Goal: Task Accomplishment & Management: Manage account settings

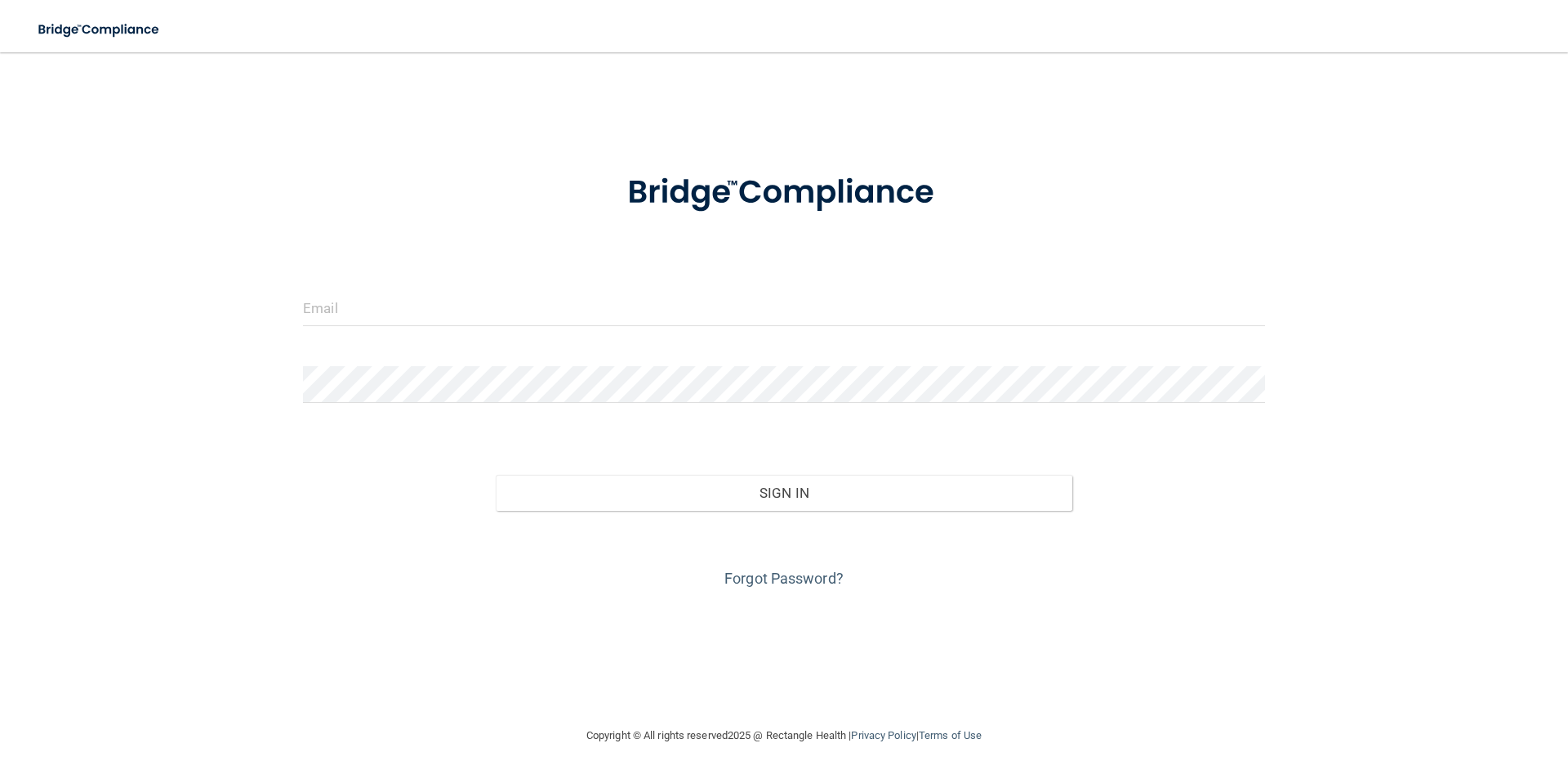
type input "[EMAIL_ADDRESS][DOMAIN_NAME]"
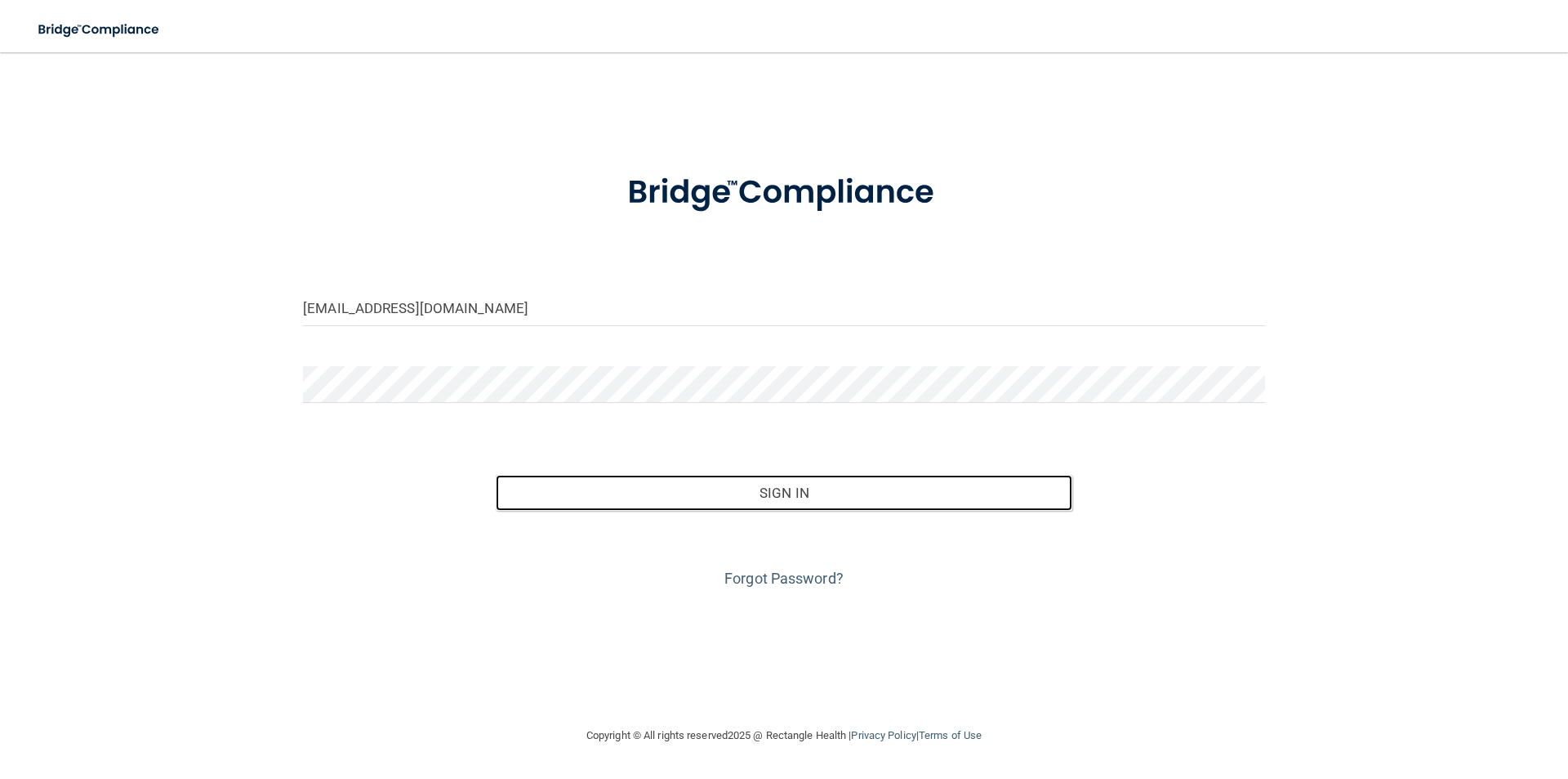
click at [496, 474] on button "Sign In" at bounding box center [784, 492] width 578 height 36
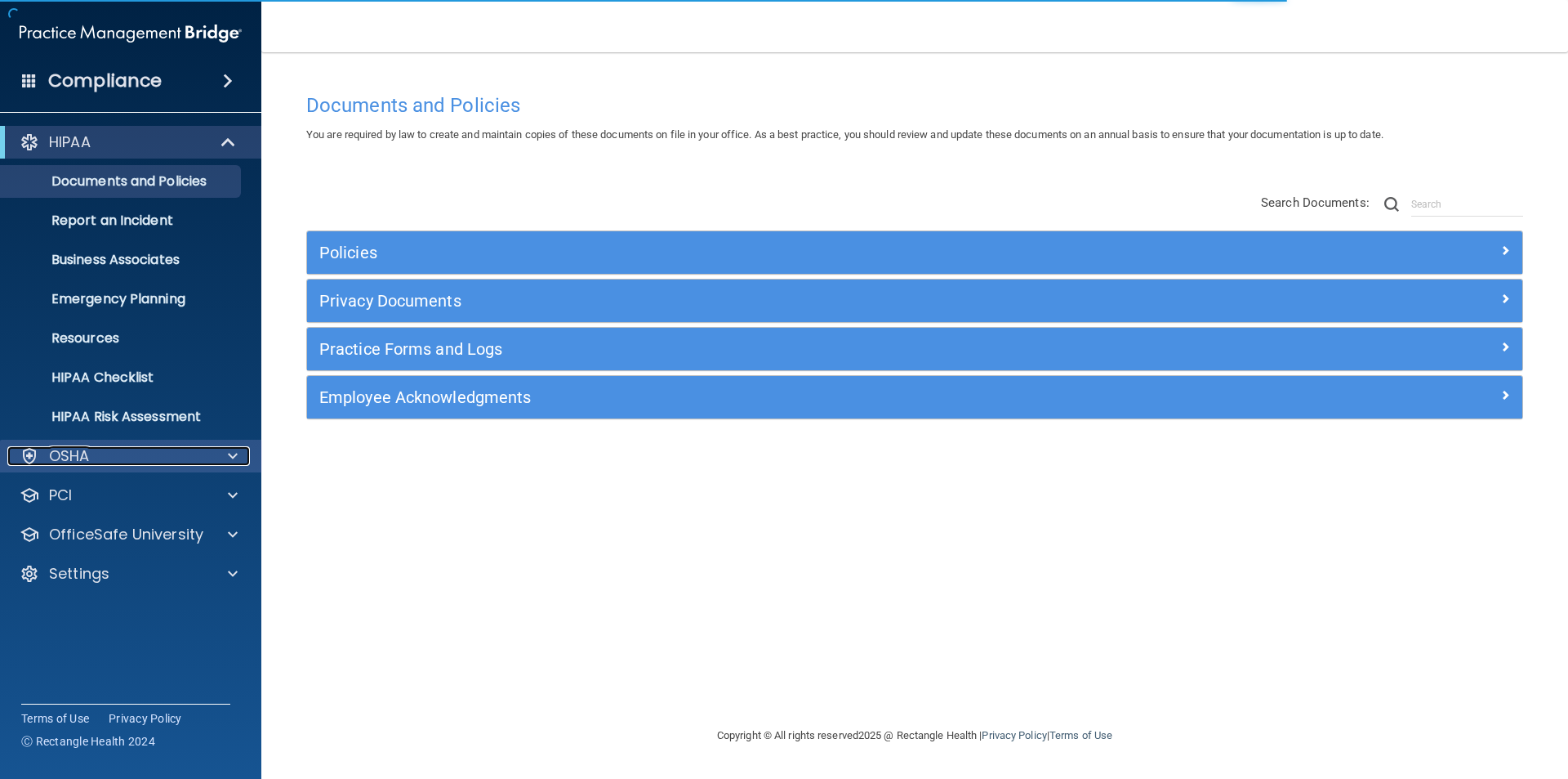
click at [116, 460] on div "OSHA" at bounding box center [108, 456] width 203 height 20
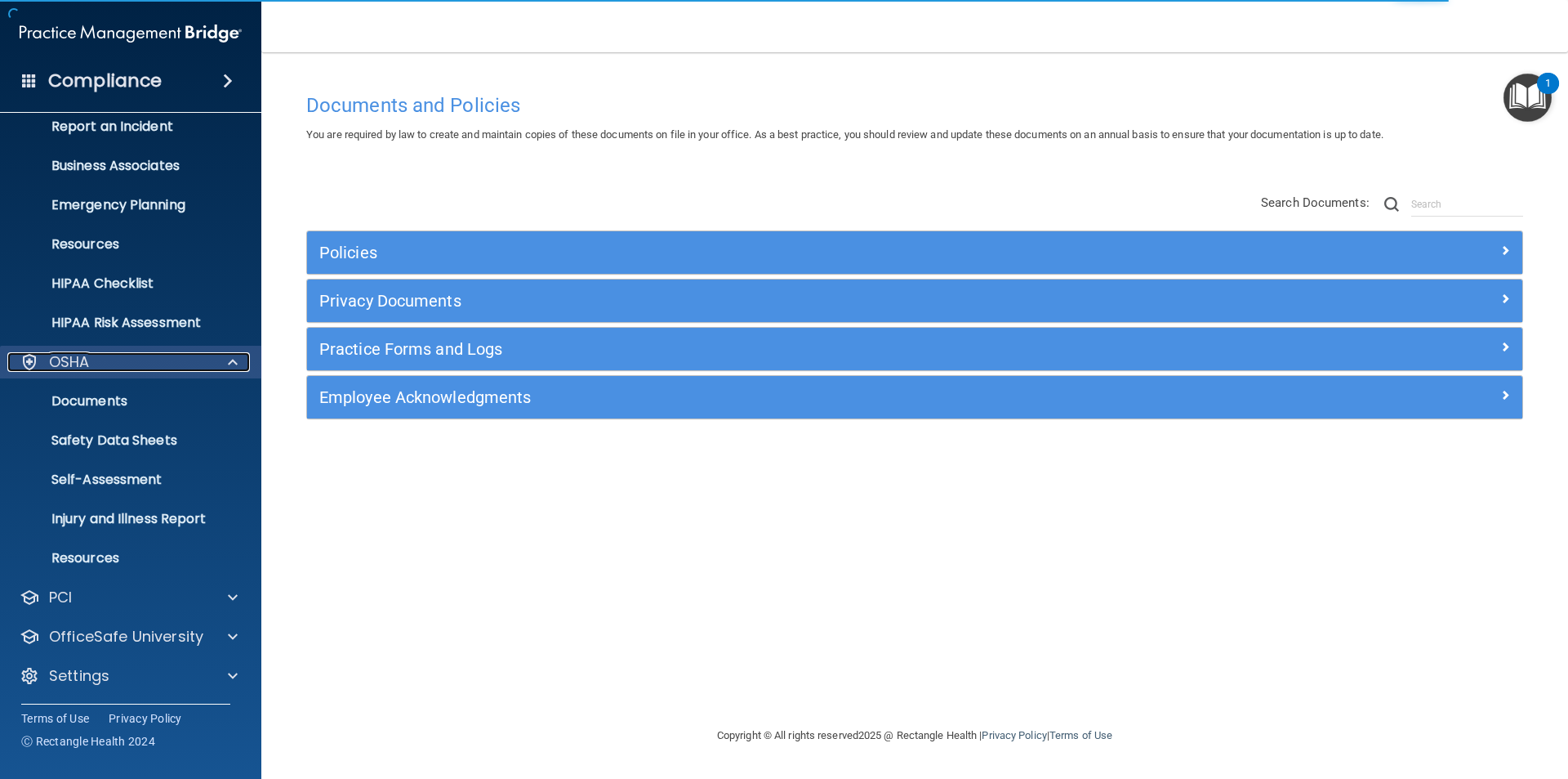
scroll to position [95, 0]
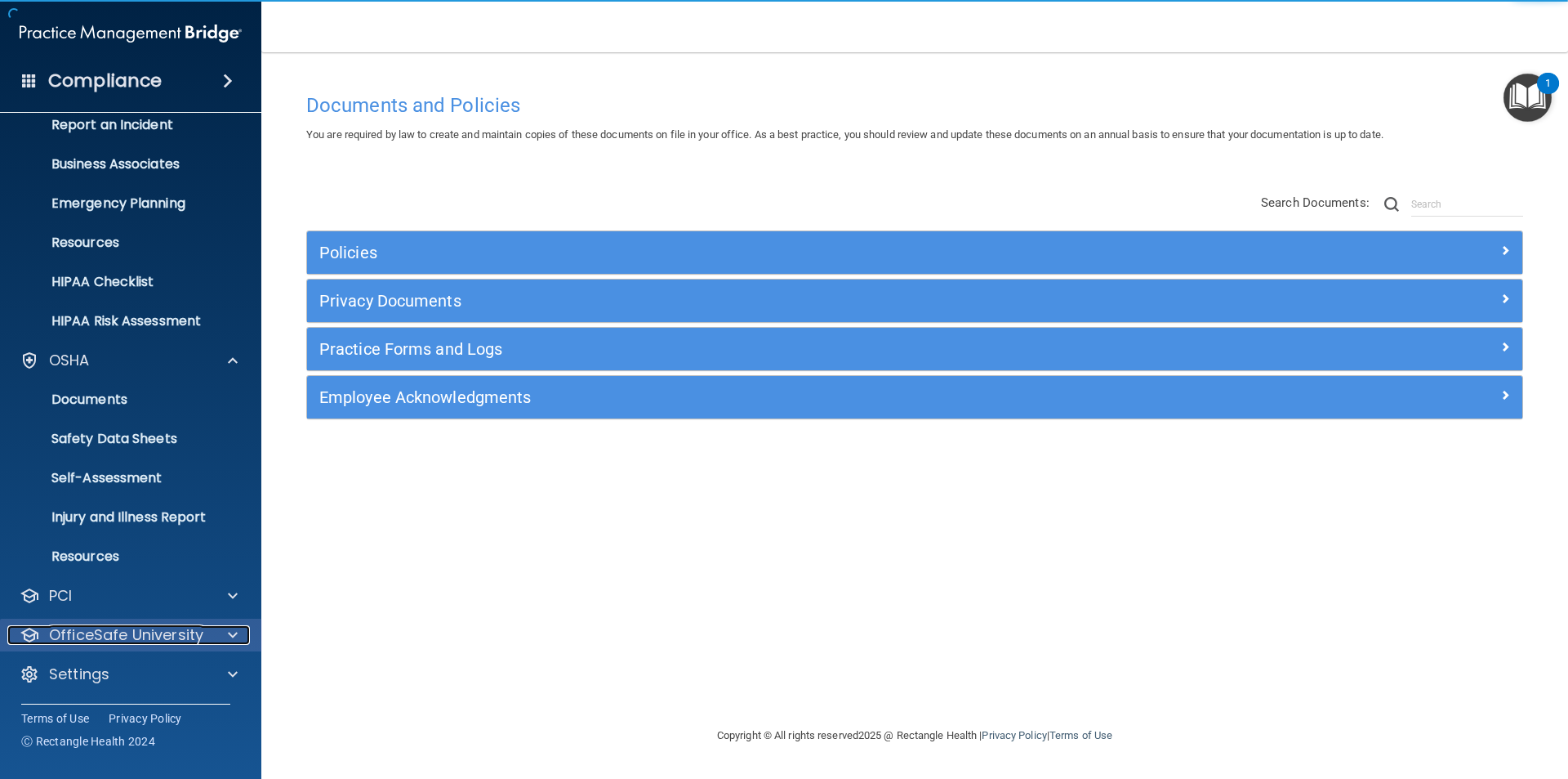
click at [104, 632] on p "OfficeSafe University" at bounding box center [126, 635] width 155 height 20
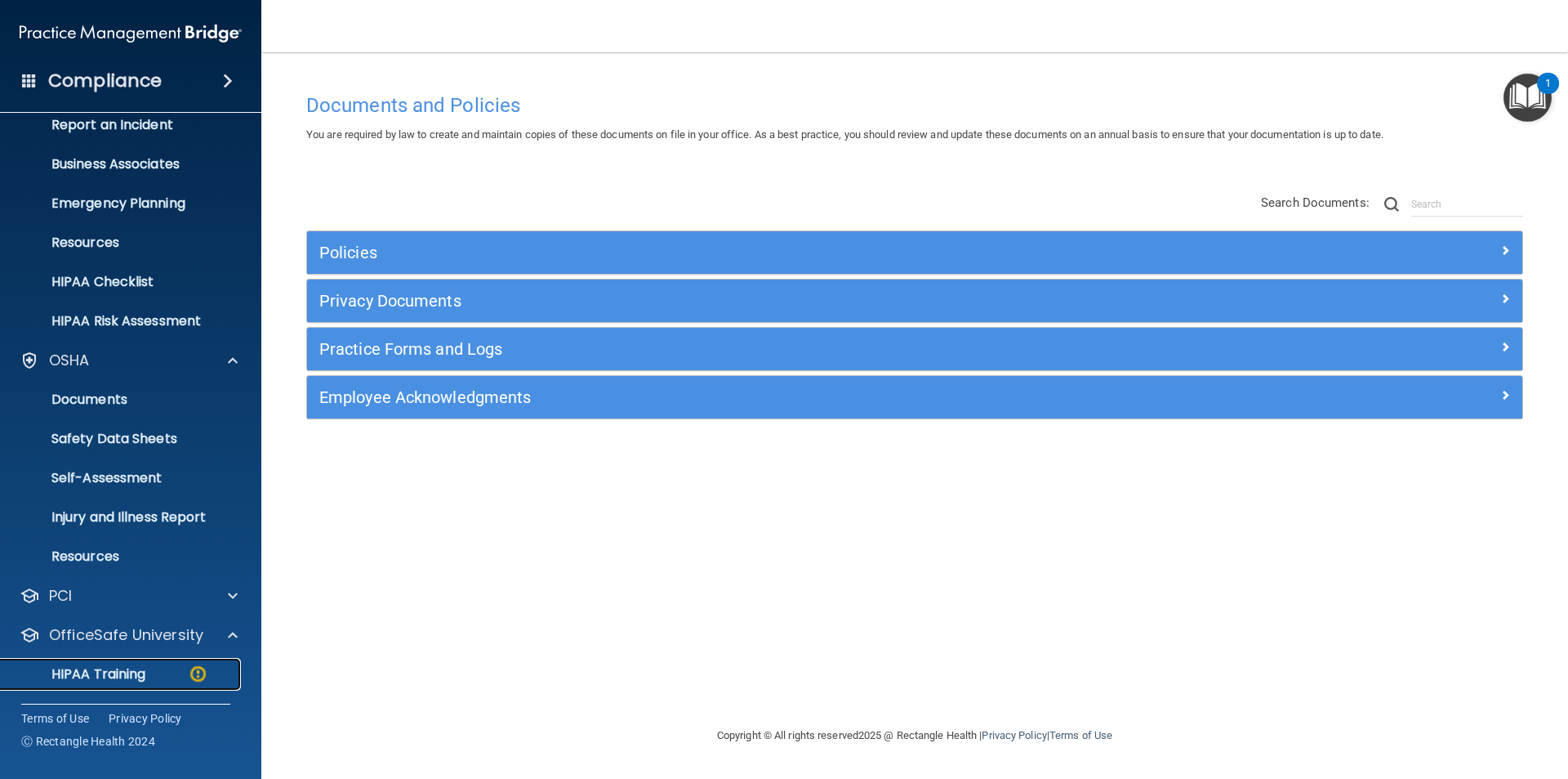
click at [102, 672] on p "HIPAA Training" at bounding box center [78, 674] width 135 height 17
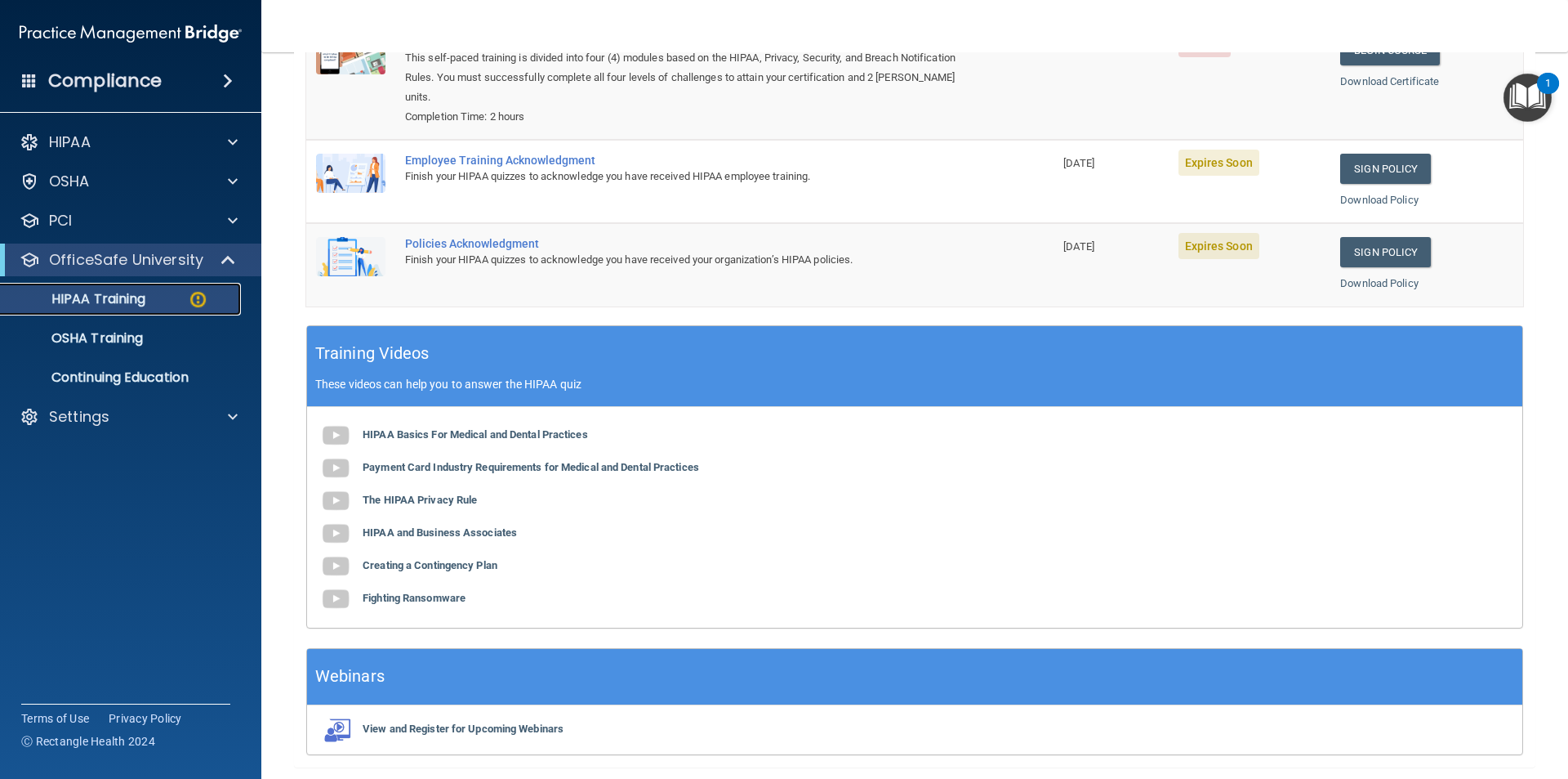
scroll to position [321, 0]
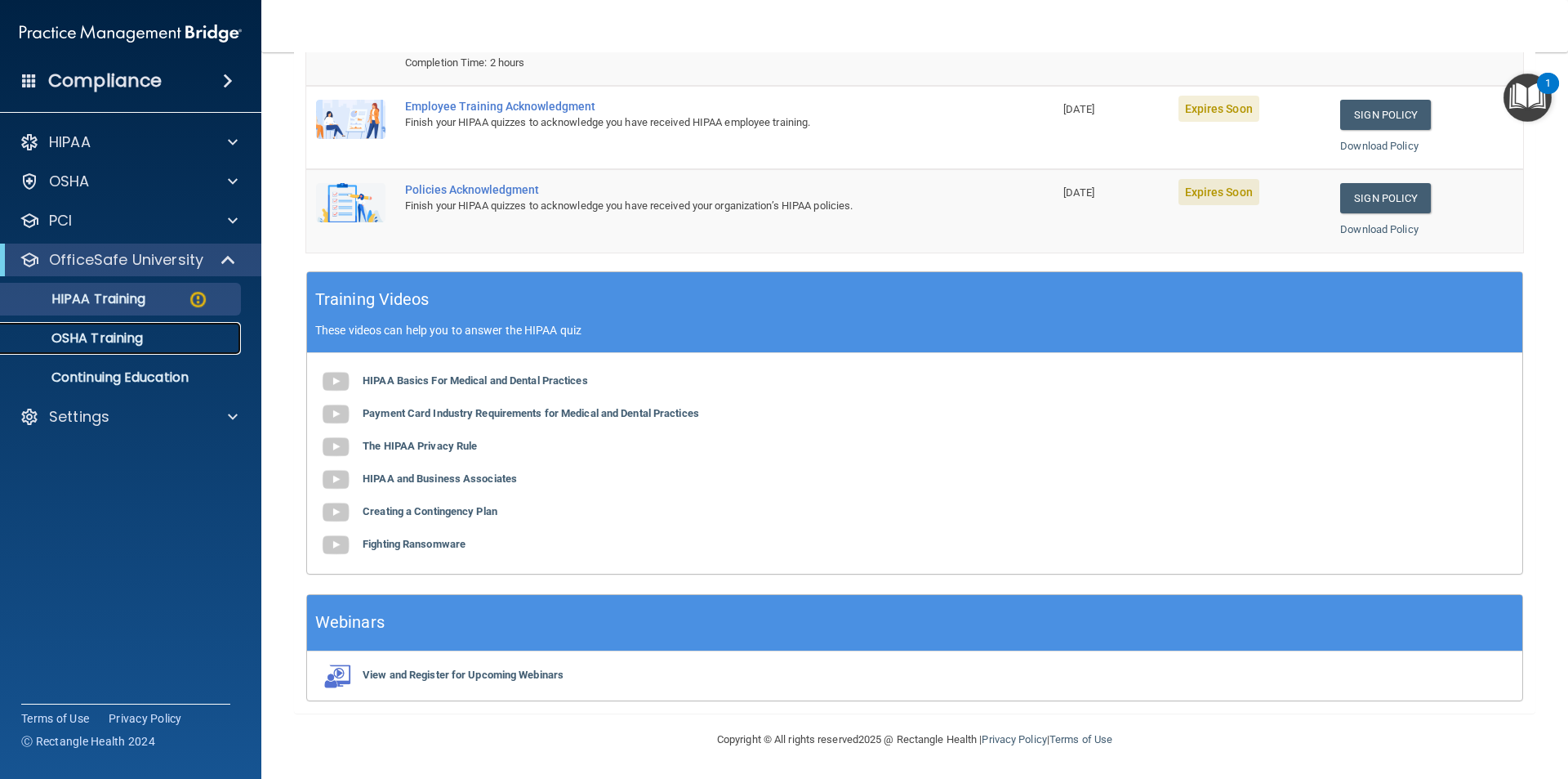
click at [117, 335] on p "OSHA Training" at bounding box center [77, 339] width 132 height 17
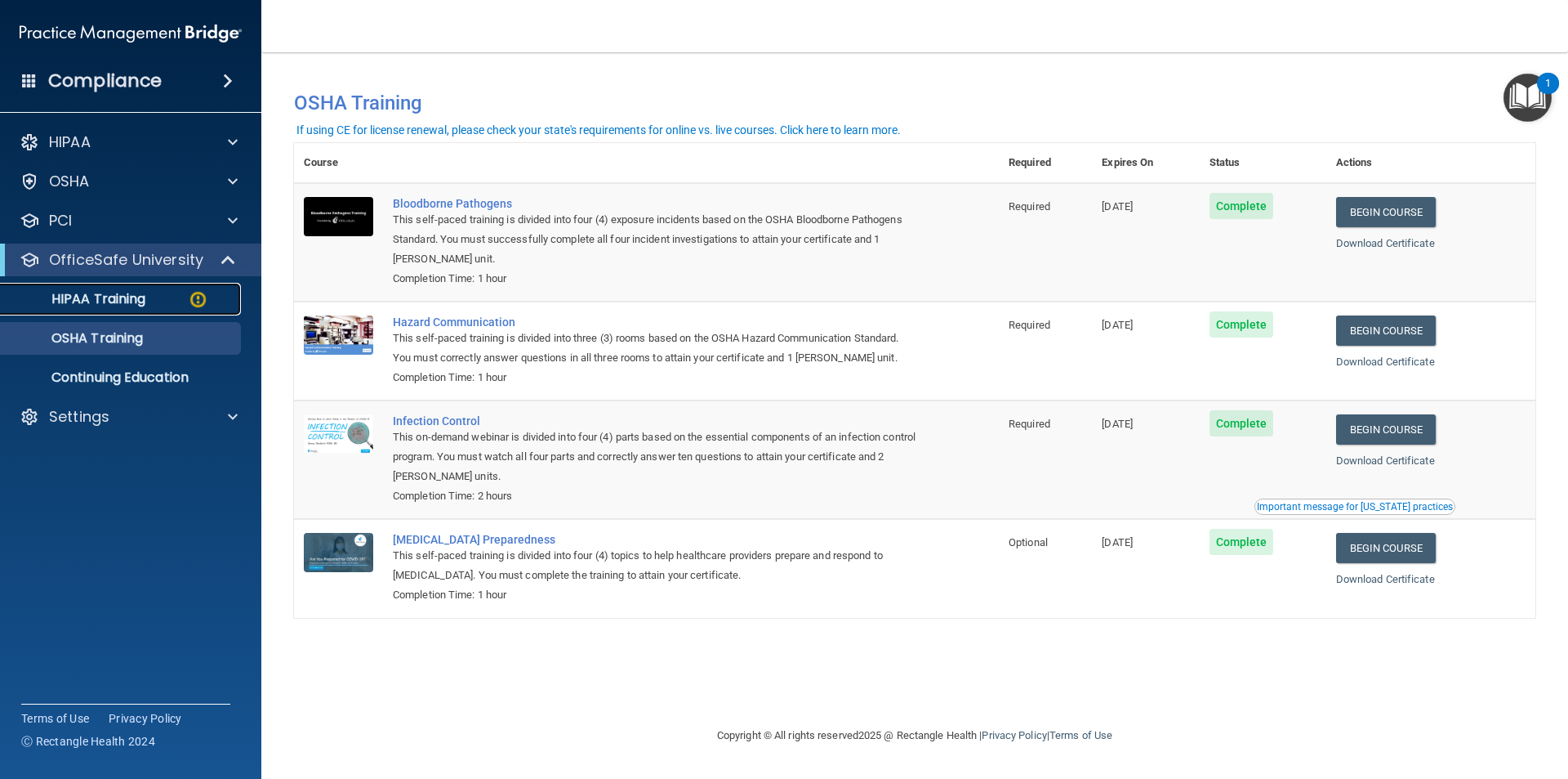
click at [130, 297] on p "HIPAA Training" at bounding box center [78, 299] width 135 height 17
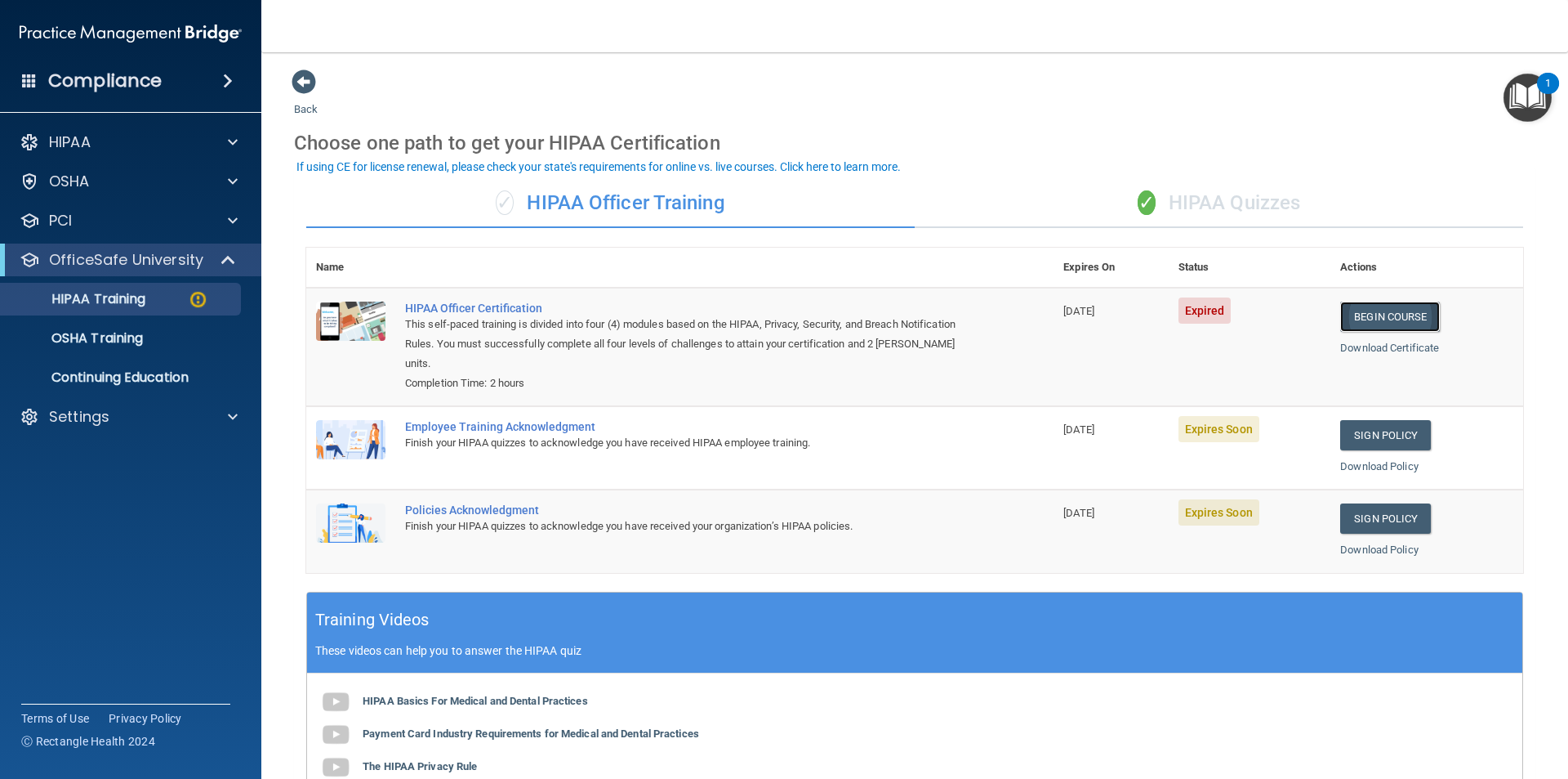
click at [1386, 310] on link "Begin Course" at bounding box center [1390, 316] width 99 height 31
click at [1192, 303] on span "Expired" at bounding box center [1205, 310] width 53 height 26
click at [1080, 310] on span "09/25/2025" at bounding box center [1079, 310] width 31 height 12
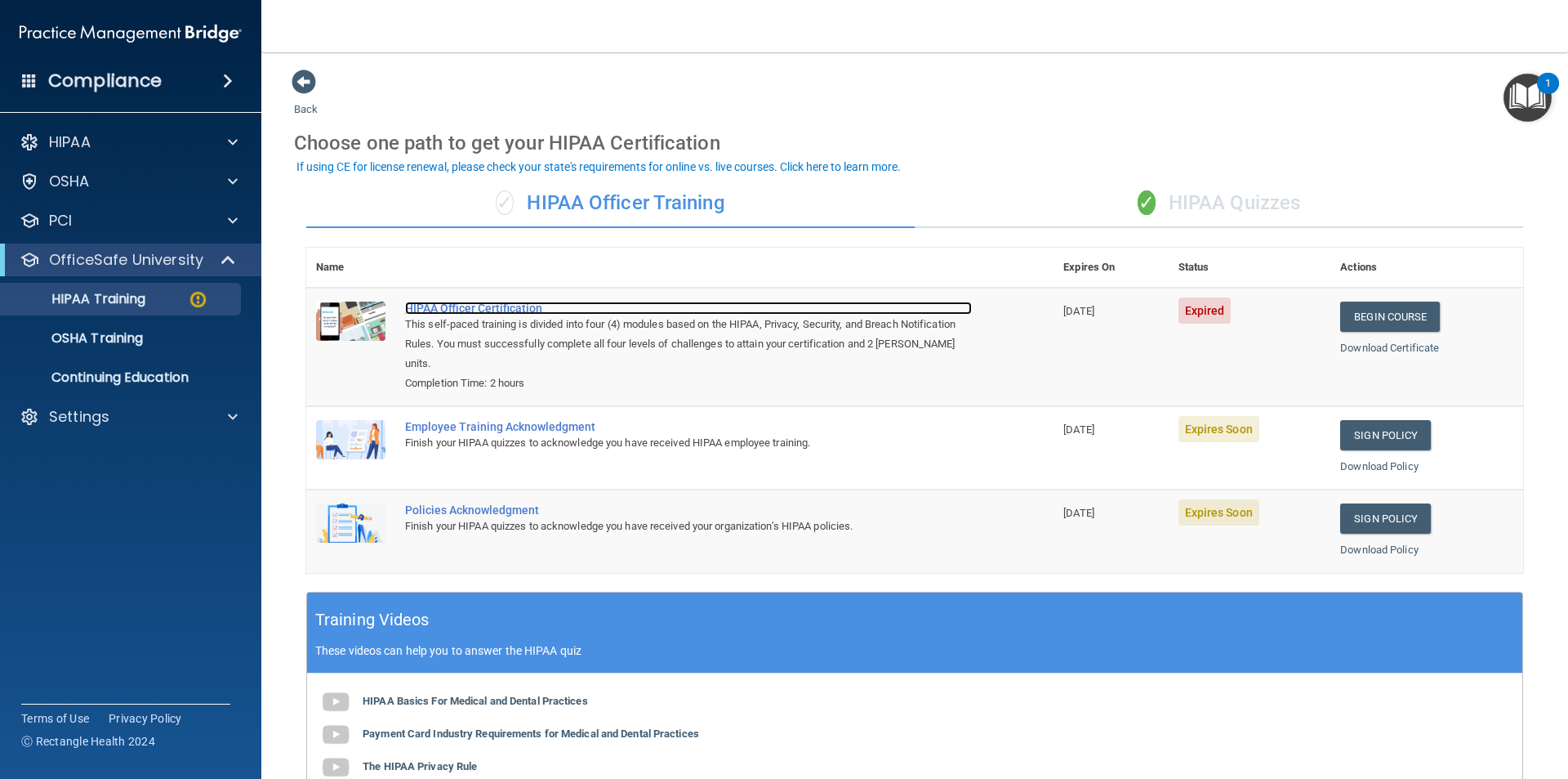
click at [528, 307] on div "HIPAA Officer Certification" at bounding box center [688, 308] width 567 height 13
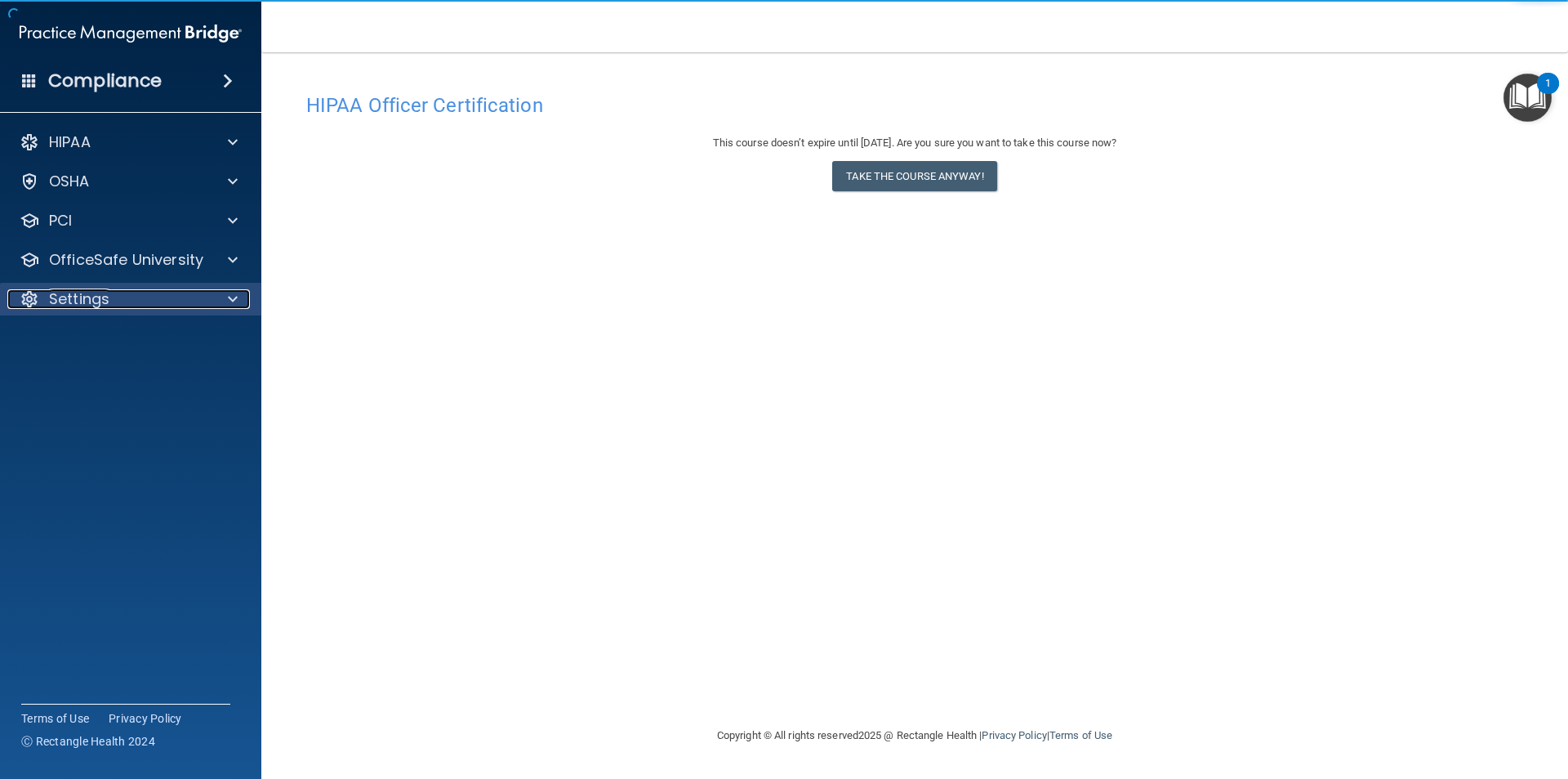
click at [144, 296] on div "Settings" at bounding box center [108, 299] width 203 height 20
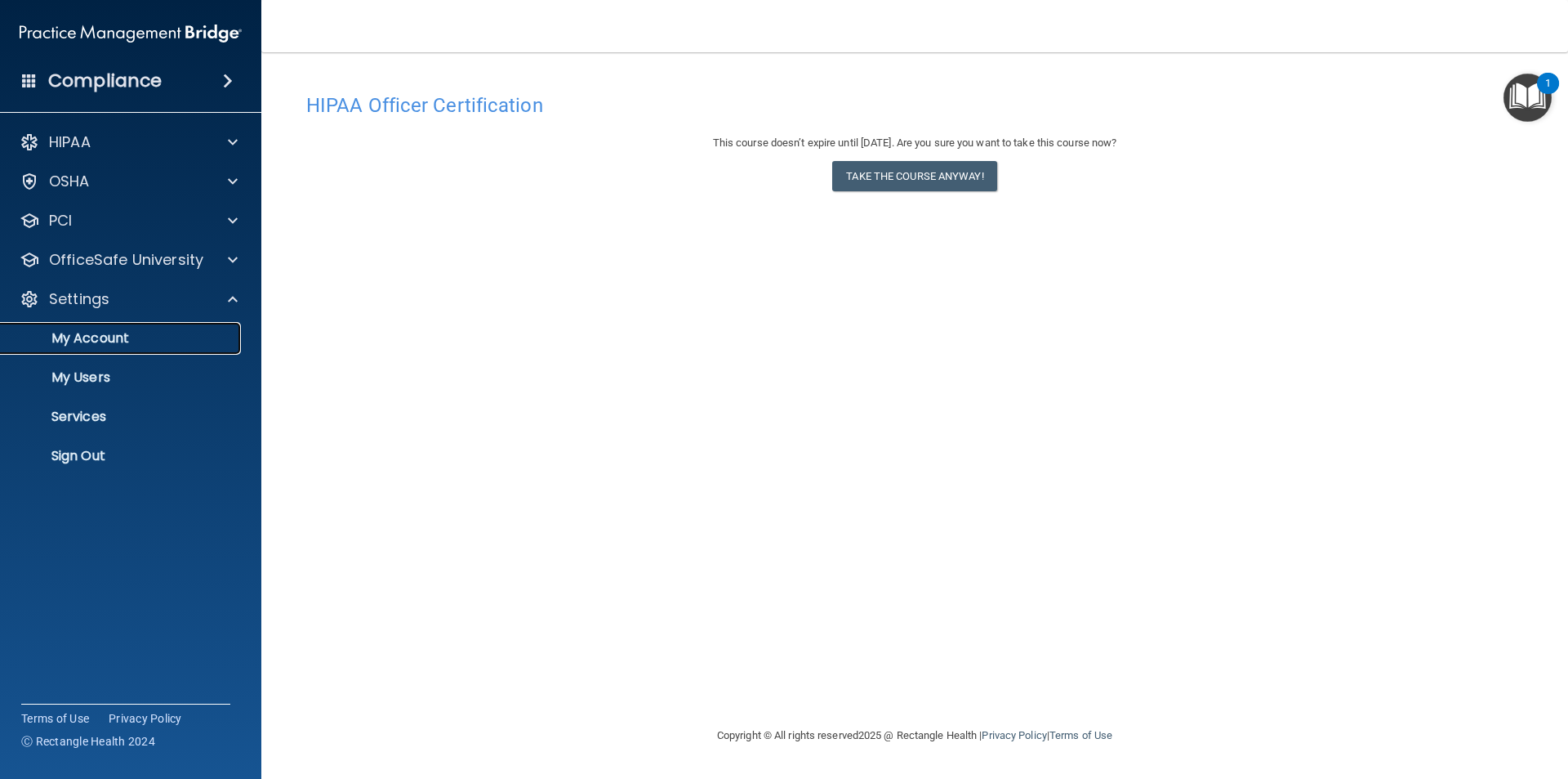
click at [112, 339] on p "My Account" at bounding box center [122, 339] width 223 height 17
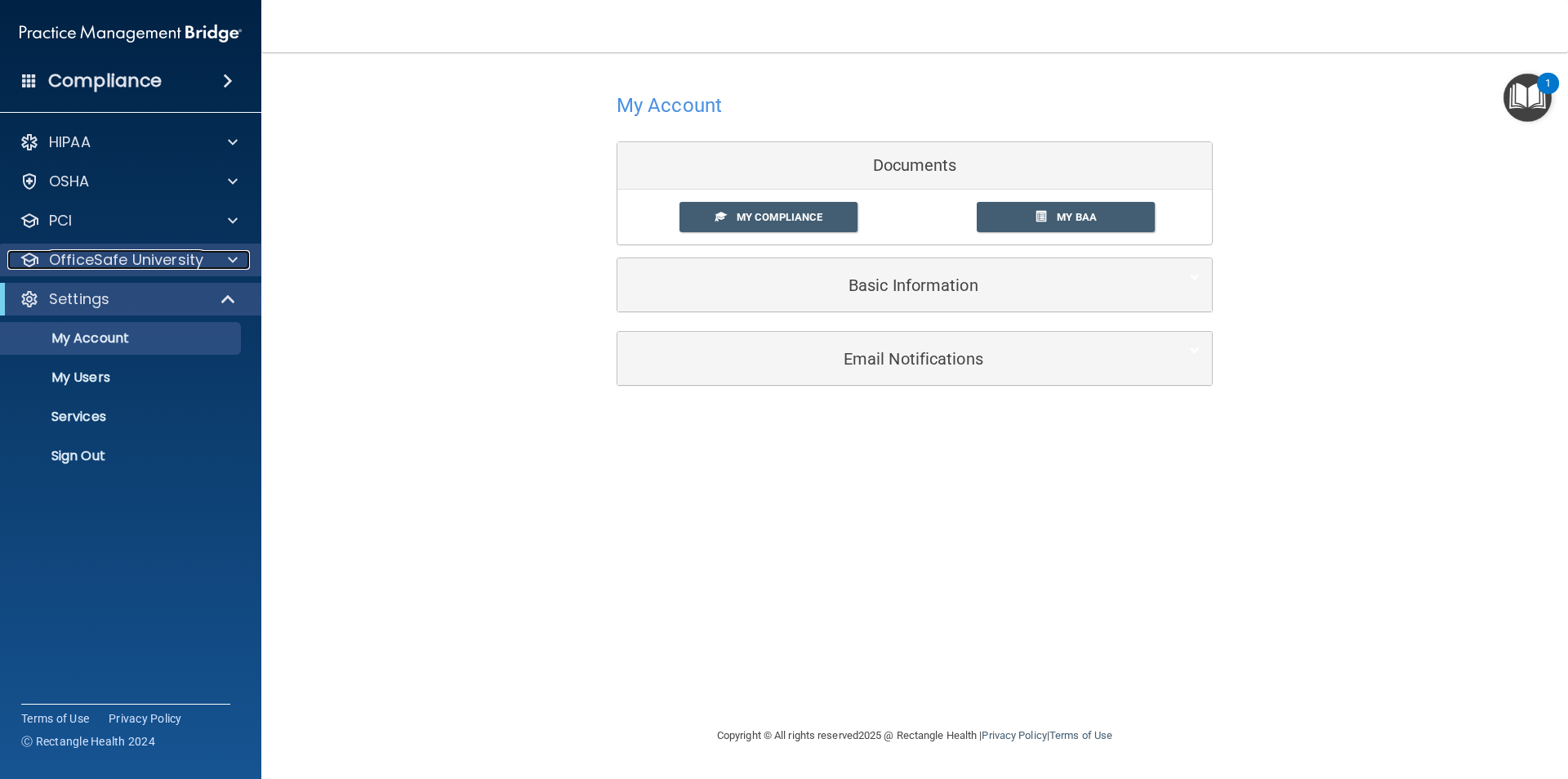
click at [139, 264] on p "OfficeSafe University" at bounding box center [126, 260] width 155 height 20
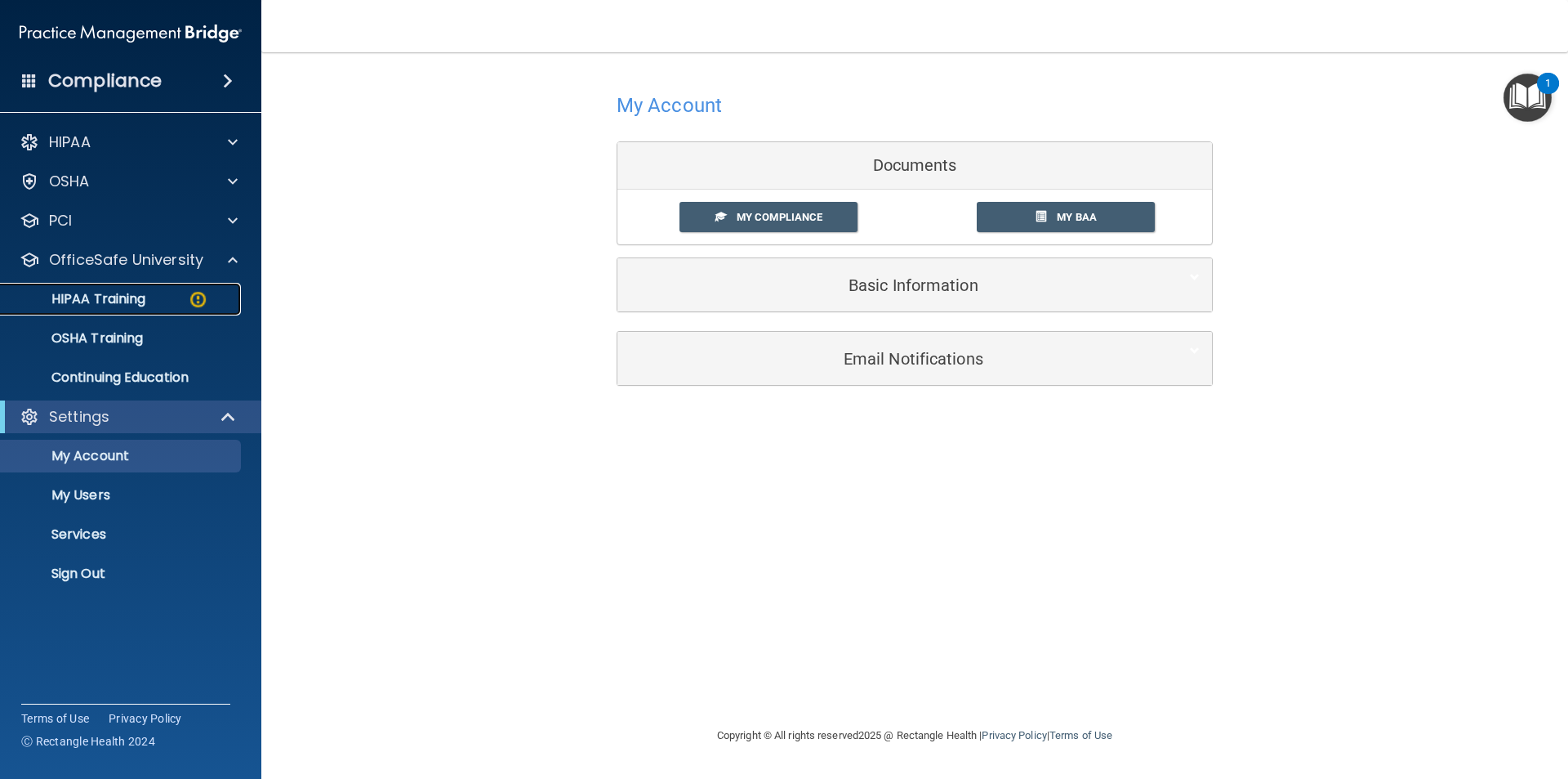
click at [127, 291] on p "HIPAA Training" at bounding box center [78, 299] width 135 height 17
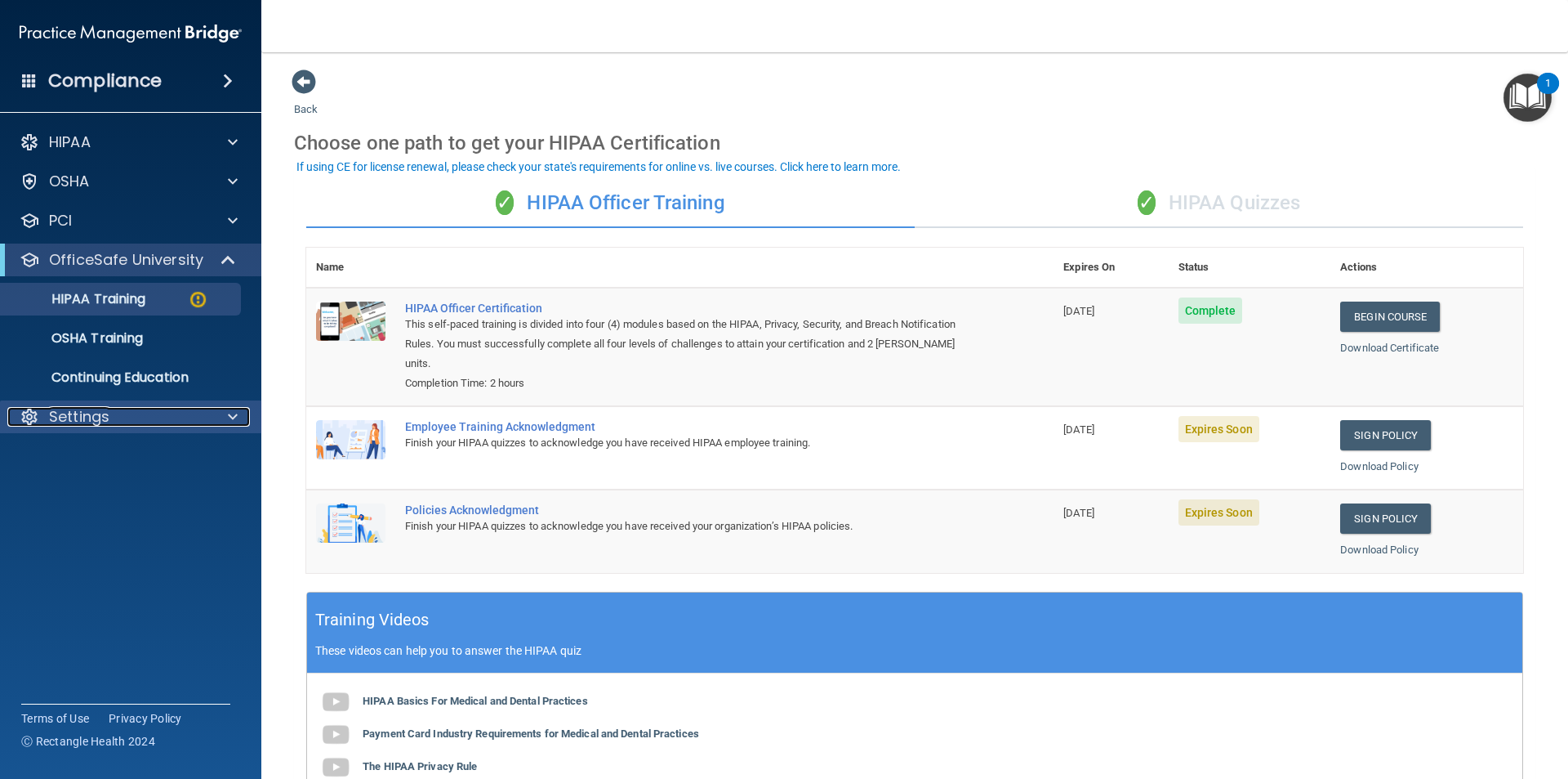
click at [87, 417] on p "Settings" at bounding box center [79, 416] width 60 height 20
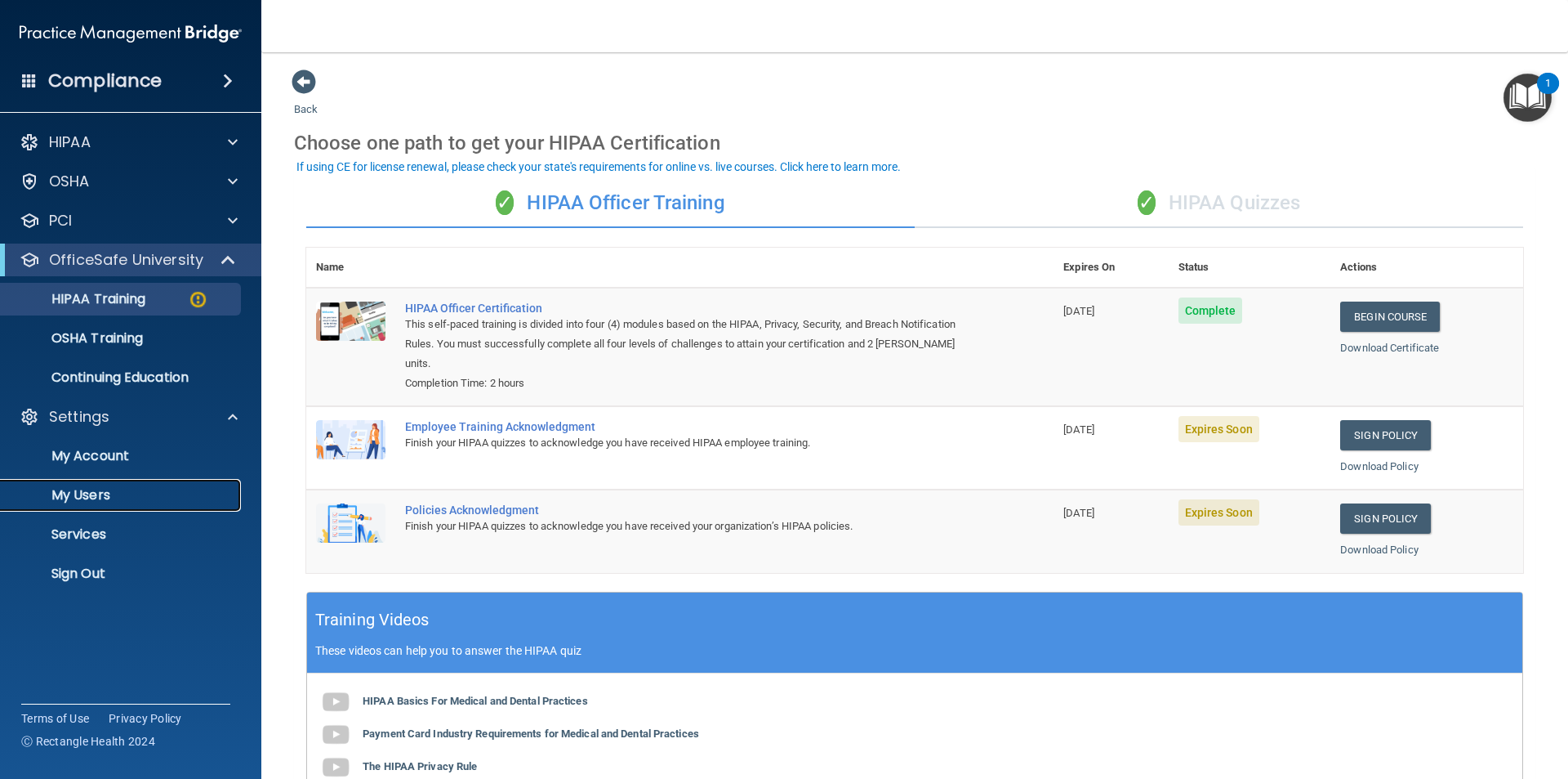
click at [84, 491] on p "My Users" at bounding box center [122, 495] width 223 height 17
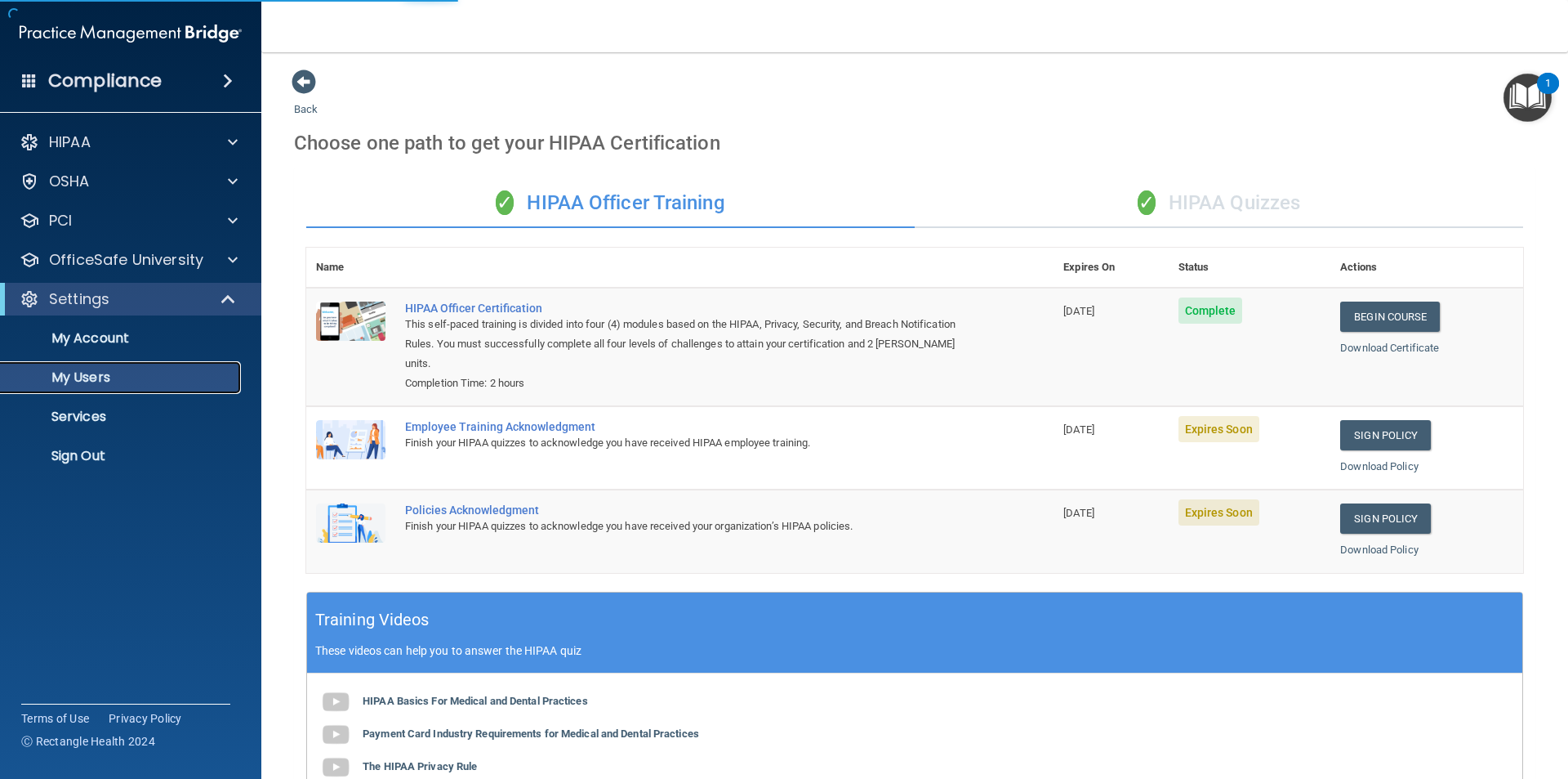
select select "20"
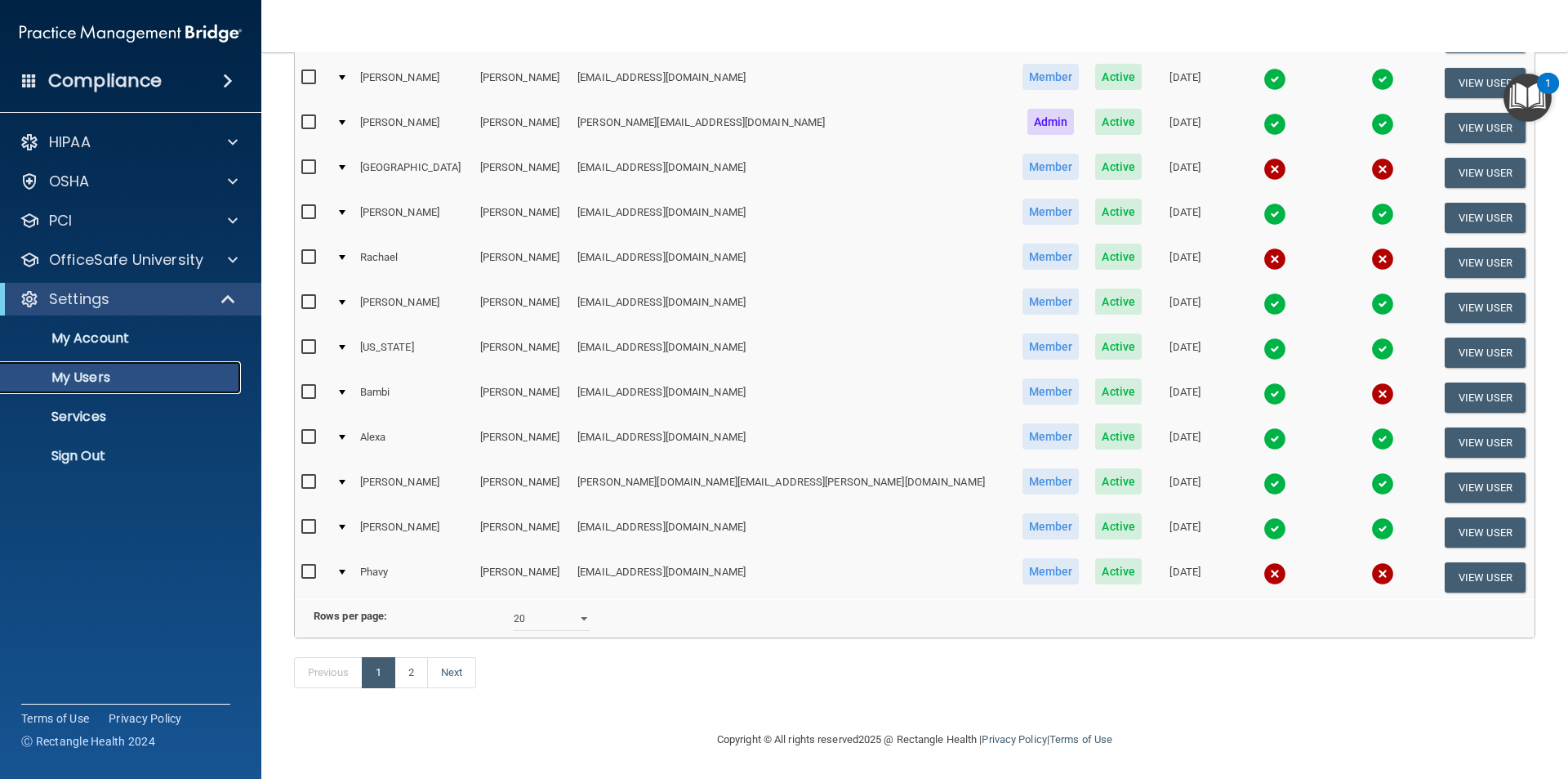
scroll to position [574, 0]
click at [405, 669] on link "2" at bounding box center [411, 673] width 33 height 31
select select "20"
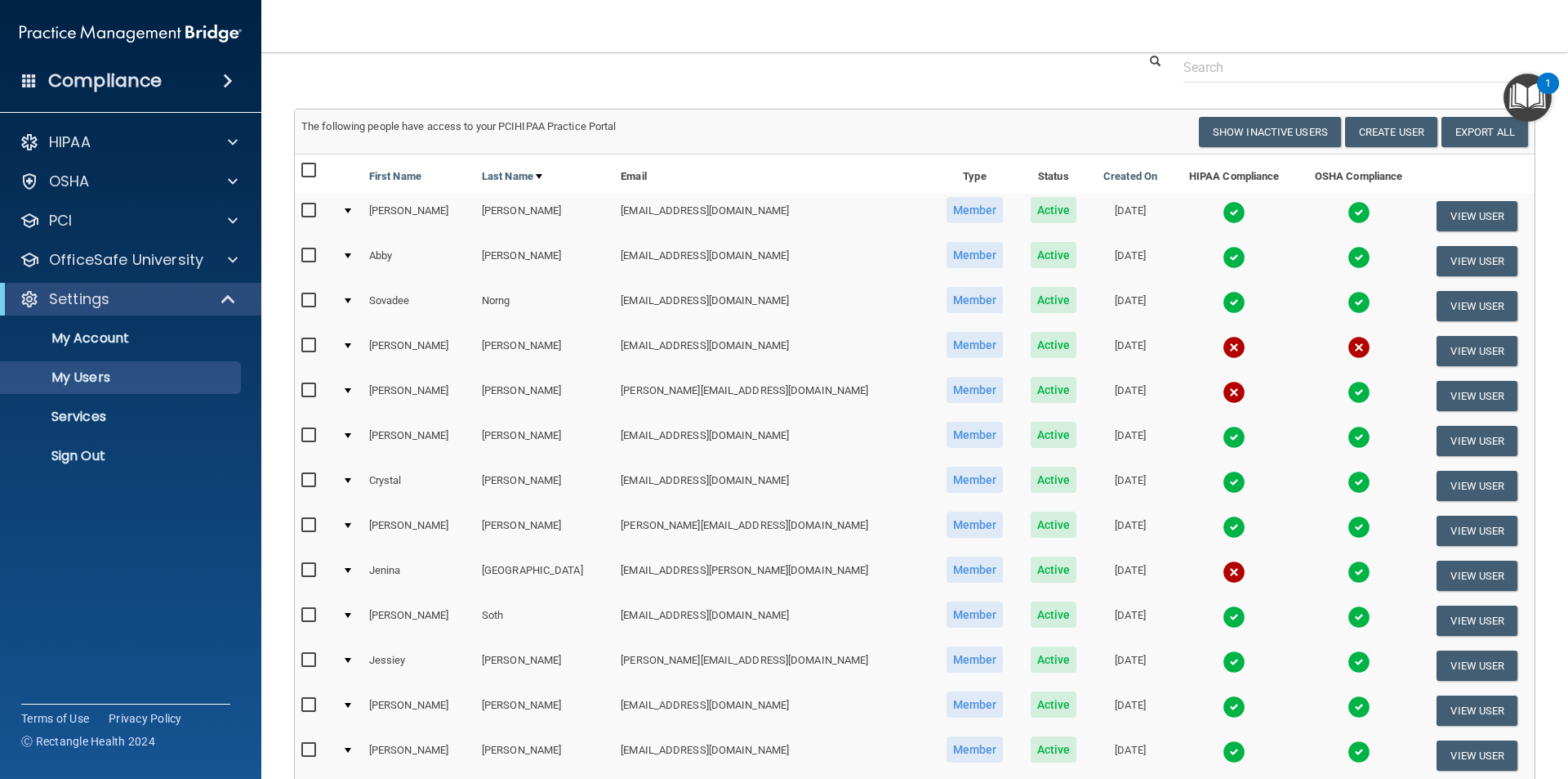
scroll to position [245, 0]
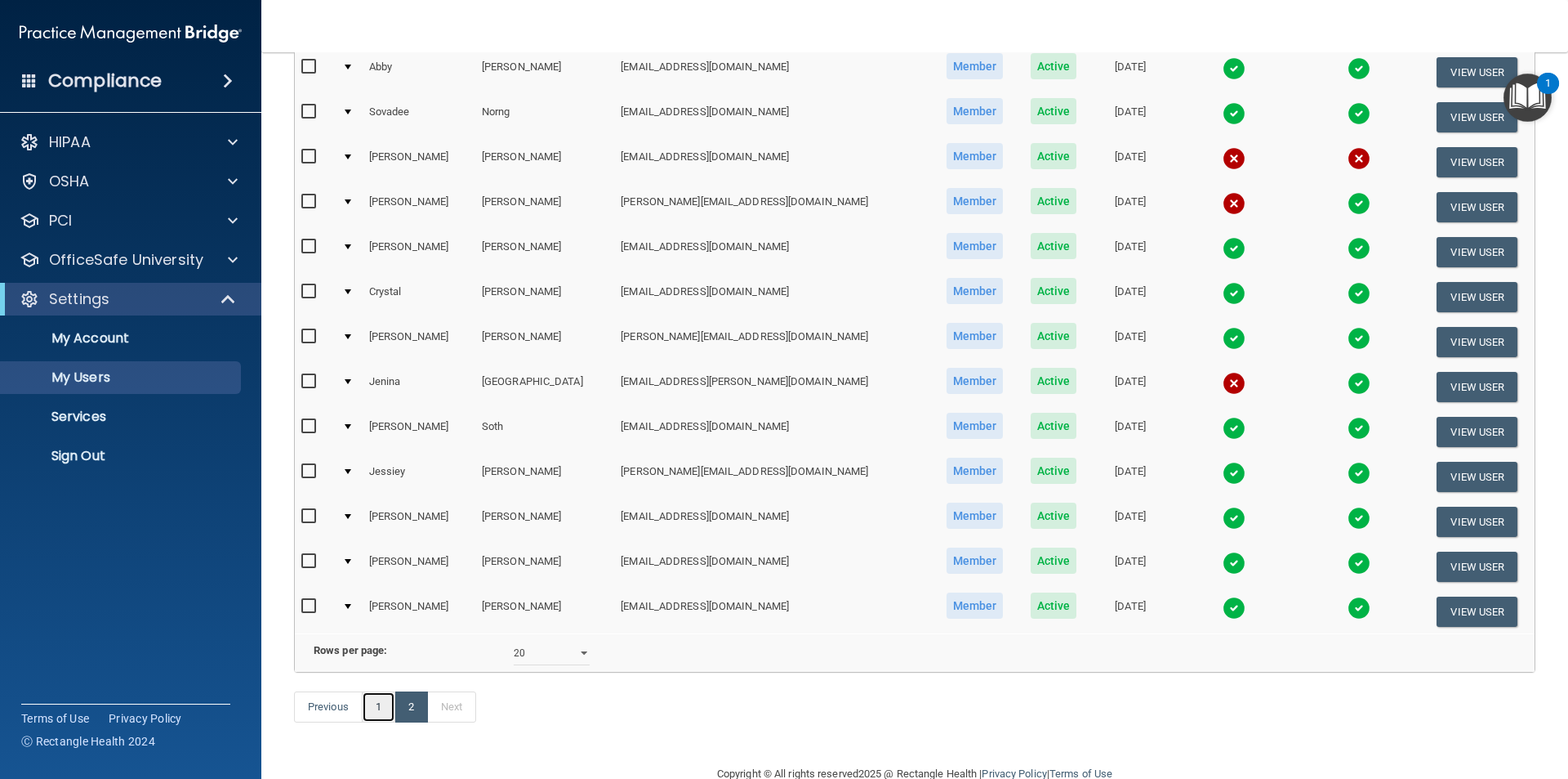
click at [386, 722] on link "1" at bounding box center [378, 707] width 33 height 31
select select "20"
